Goal: Find contact information: Find contact information

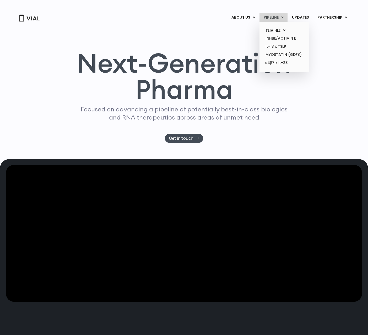
click at [276, 17] on link "PIPELINE" at bounding box center [274, 17] width 28 height 9
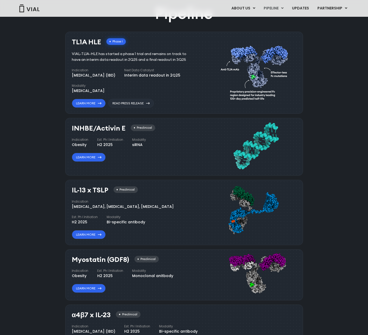
scroll to position [336, 0]
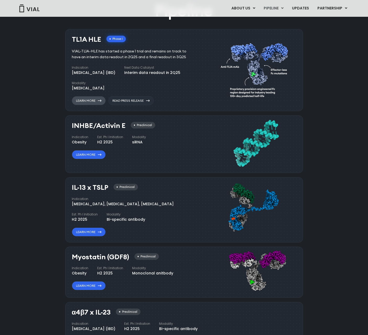
click at [96, 100] on link "Learn More" at bounding box center [89, 100] width 34 height 9
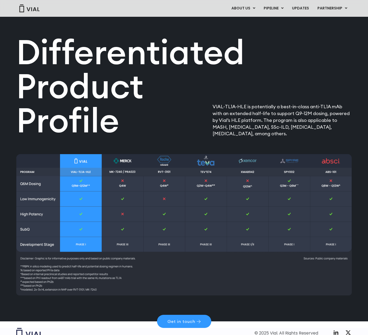
scroll to position [618, 0]
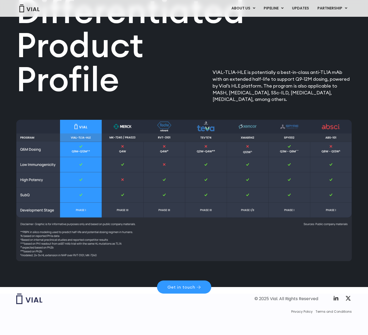
click at [128, 130] on img at bounding box center [184, 191] width 336 height 142
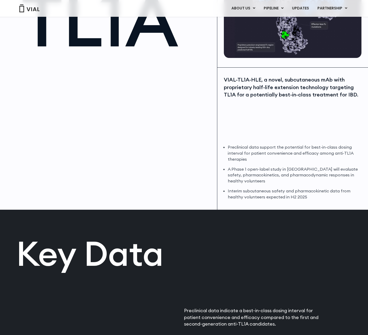
scroll to position [0, 0]
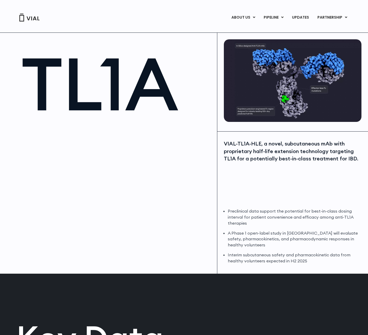
click at [24, 12] on div "ABOUT US ABOUT US CAREERS CONTACT US PIPELINE TL1A HLE PHASE 2 INHBE/ACTIVIN E …" at bounding box center [184, 11] width 346 height 22
click at [24, 14] on img at bounding box center [29, 18] width 21 height 8
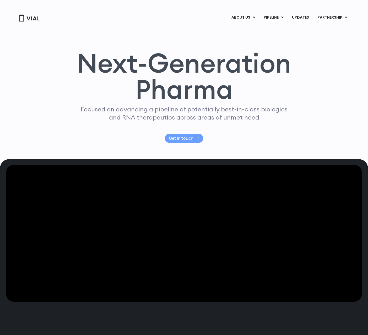
click at [179, 139] on span "Get in touch" at bounding box center [181, 138] width 24 height 4
